Goal: Task Accomplishment & Management: Use online tool/utility

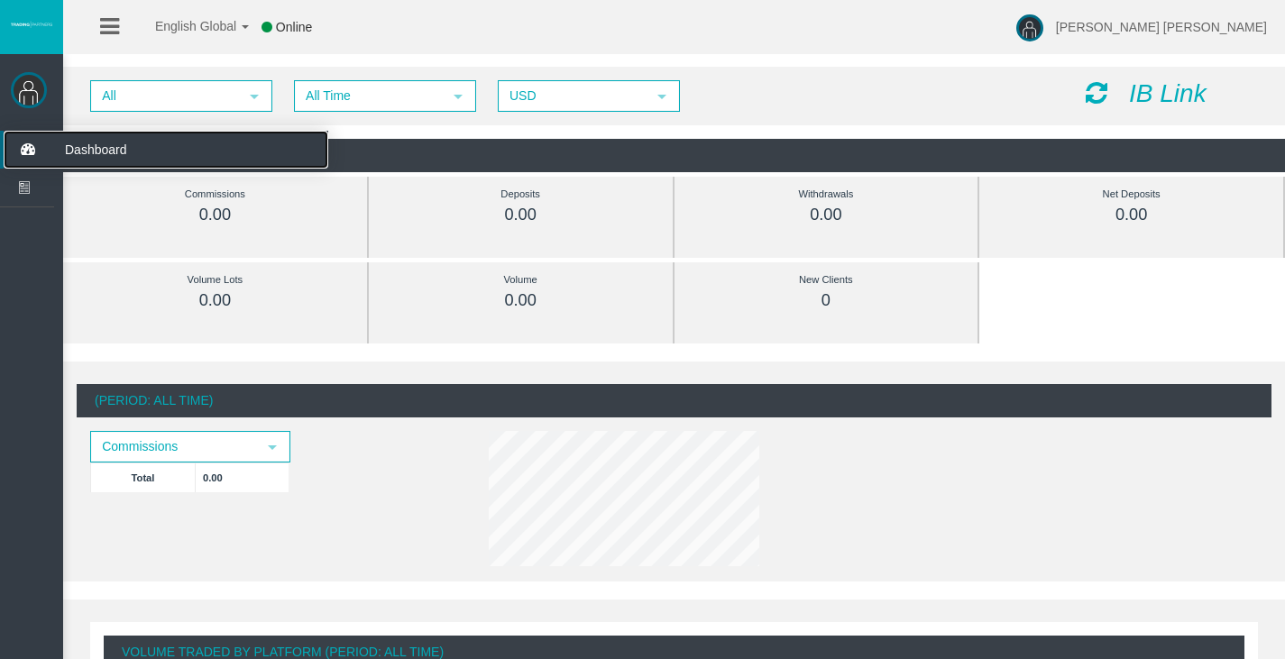
click at [29, 145] on icon at bounding box center [28, 150] width 48 height 38
click at [45, 149] on icon at bounding box center [28, 150] width 48 height 38
click at [112, 142] on span "Dashboard" at bounding box center [139, 150] width 177 height 38
click at [1142, 92] on icon "IB Link" at bounding box center [1168, 93] width 78 height 28
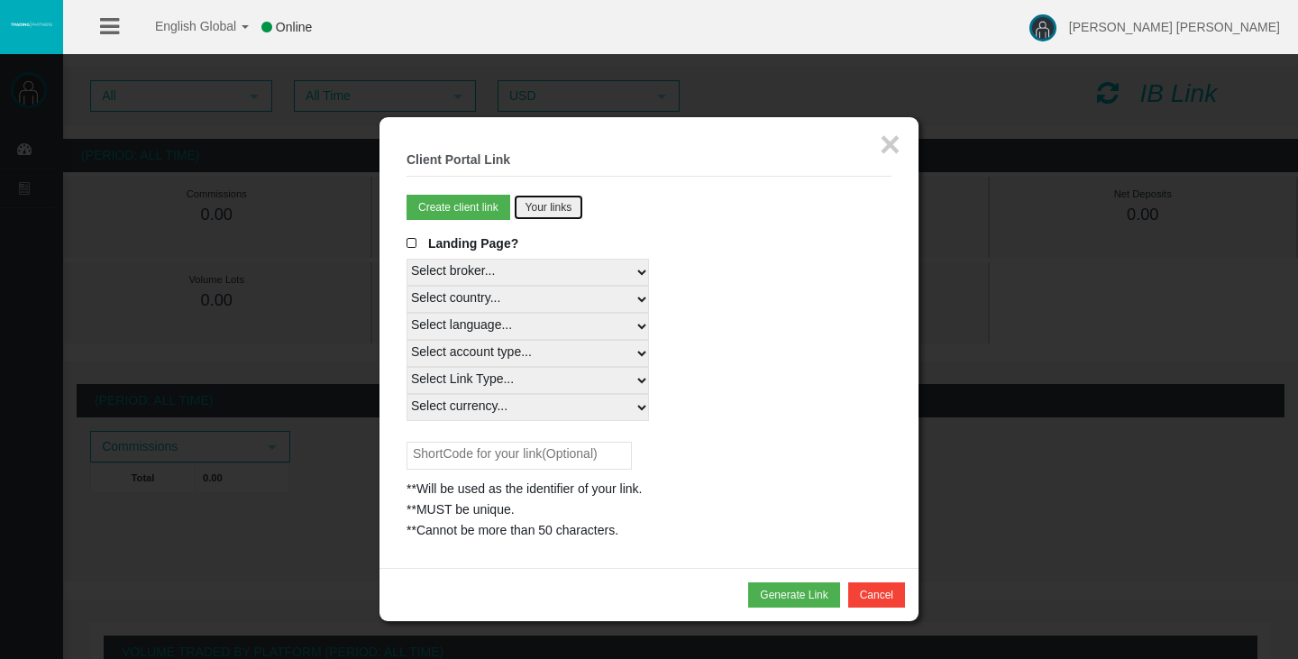
click at [552, 207] on button "Your links" at bounding box center [549, 207] width 70 height 25
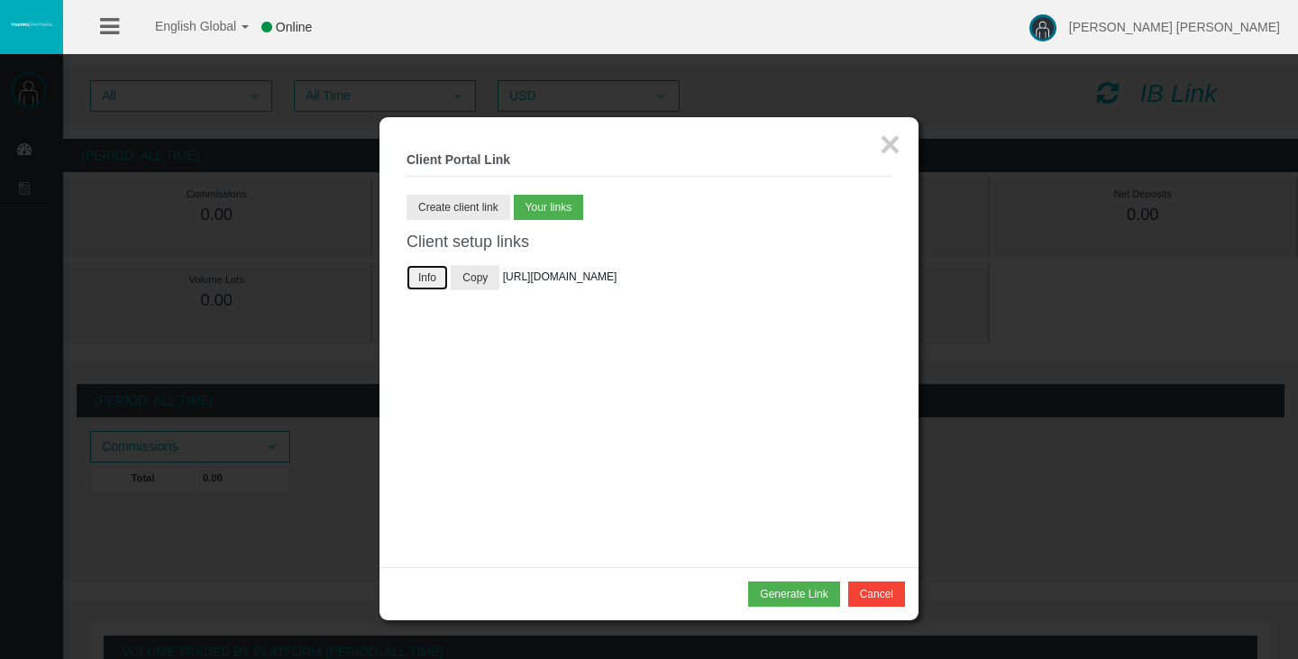
click at [423, 280] on button "Info" at bounding box center [427, 277] width 41 height 25
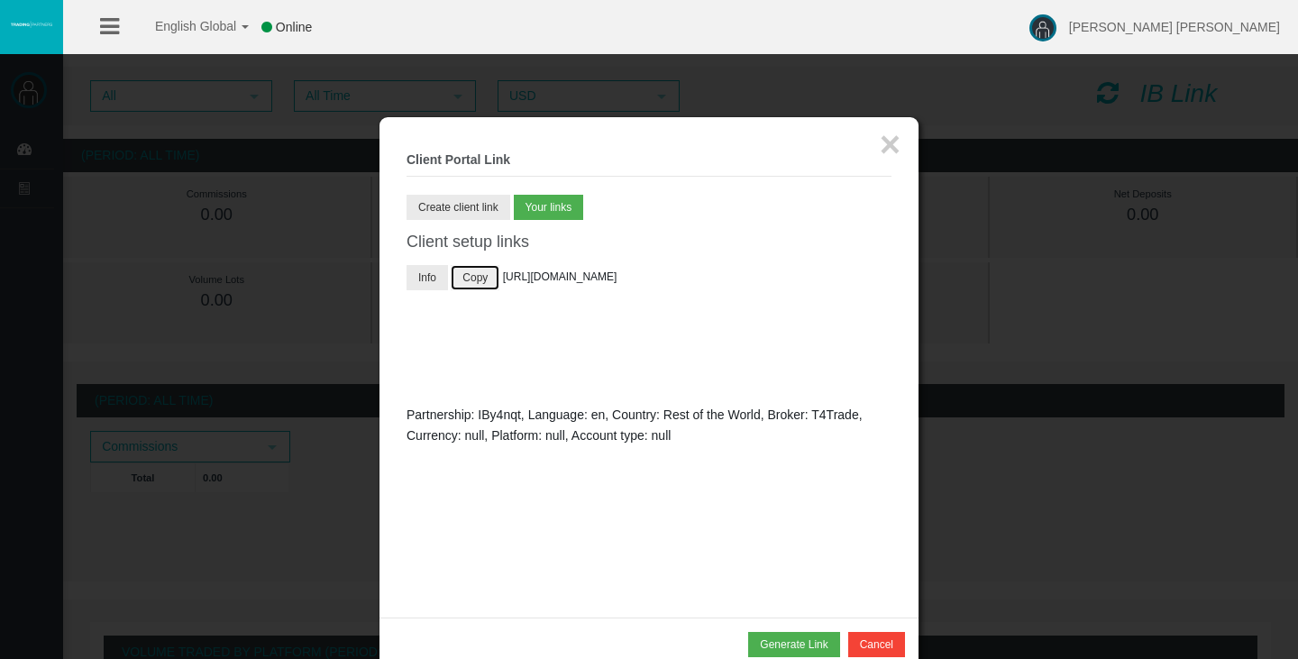
click at [479, 280] on button "Copy" at bounding box center [475, 277] width 49 height 25
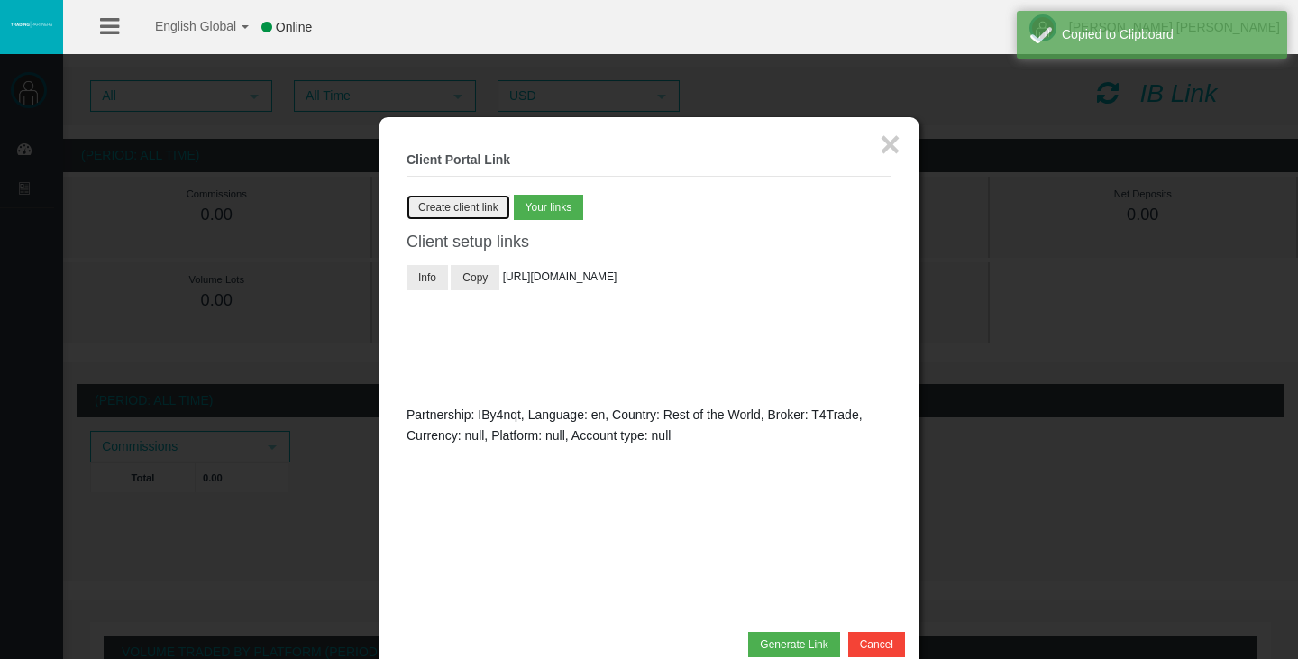
click at [470, 198] on button "Create client link" at bounding box center [459, 207] width 104 height 25
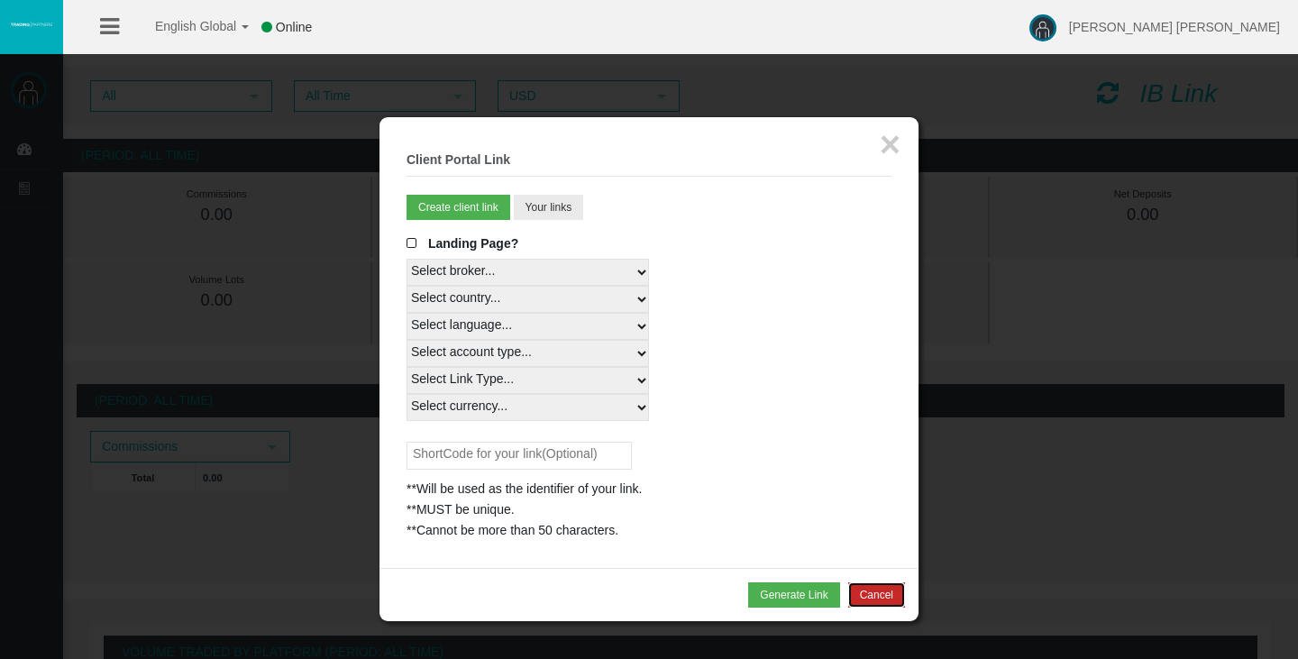
click at [884, 598] on button "Cancel" at bounding box center [876, 594] width 57 height 25
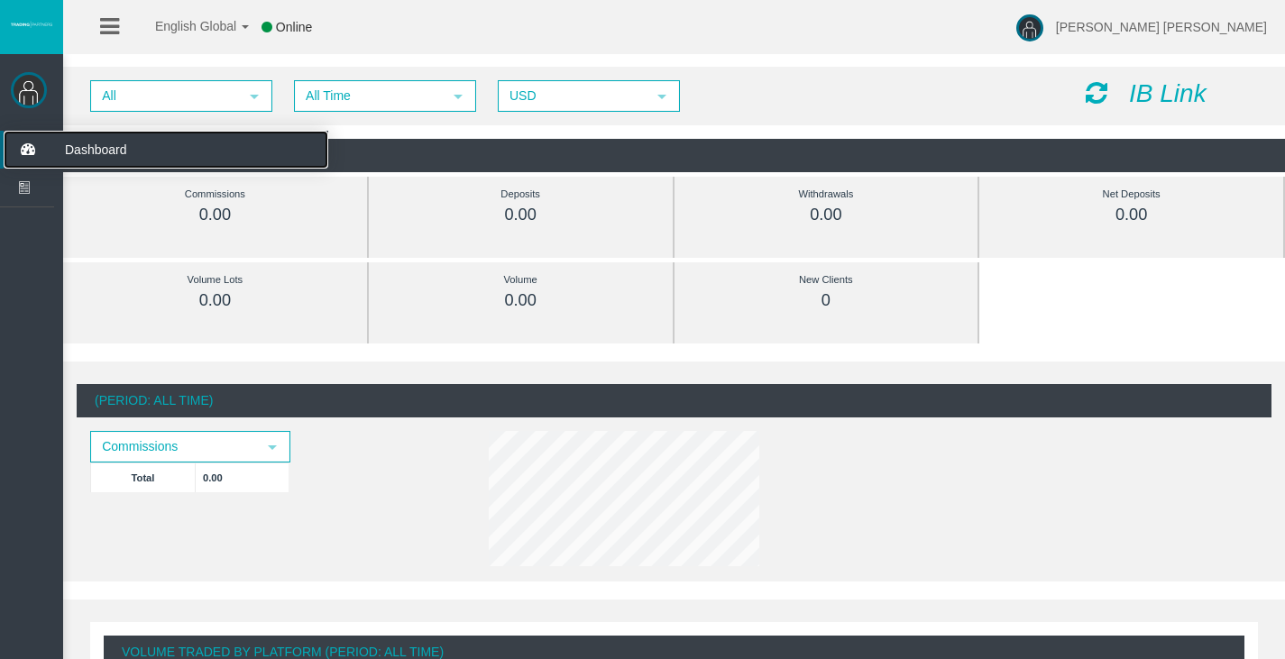
click at [17, 150] on icon at bounding box center [28, 150] width 48 height 38
